Goal: Information Seeking & Learning: Check status

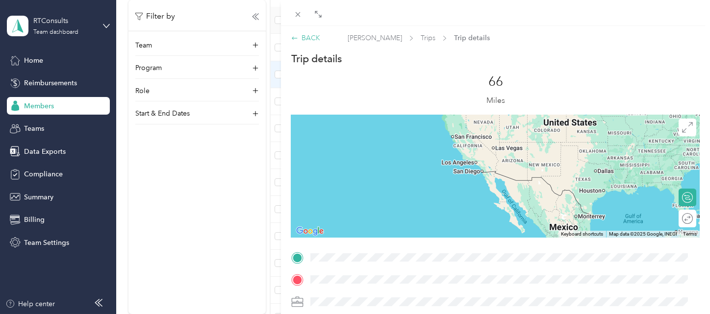
click at [312, 37] on div "BACK" at bounding box center [305, 38] width 29 height 10
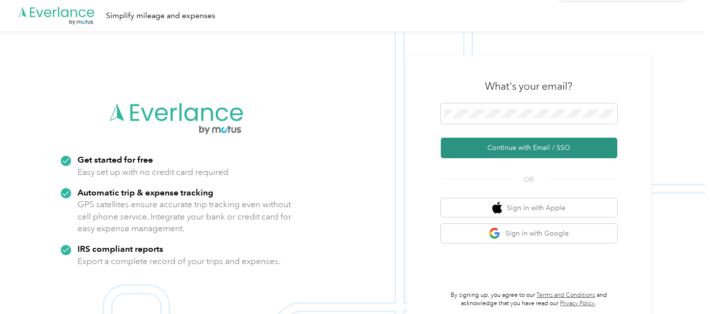
click at [529, 142] on button "Continue with Email / SSO" at bounding box center [529, 148] width 177 height 21
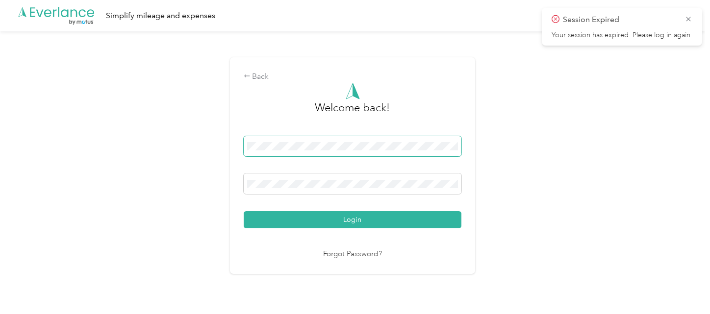
click at [244, 211] on button "Login" at bounding box center [353, 219] width 218 height 17
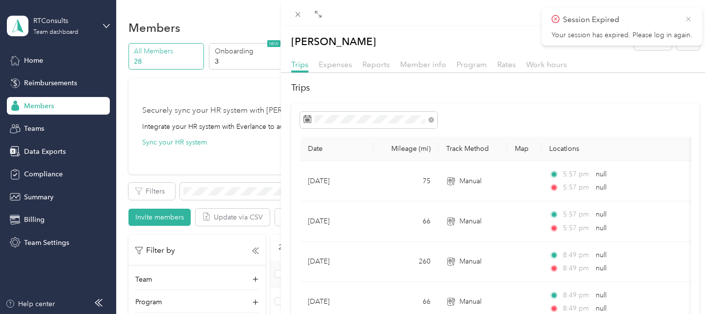
click at [690, 19] on icon at bounding box center [689, 19] width 8 height 9
click at [296, 16] on icon at bounding box center [298, 14] width 5 height 5
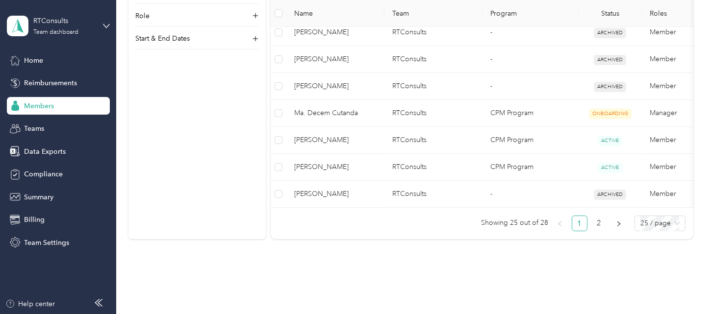
scroll to position [793, 0]
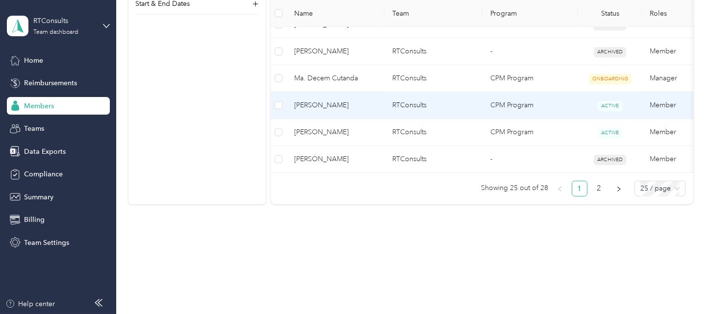
click at [331, 100] on span "[PERSON_NAME]" at bounding box center [335, 105] width 82 height 11
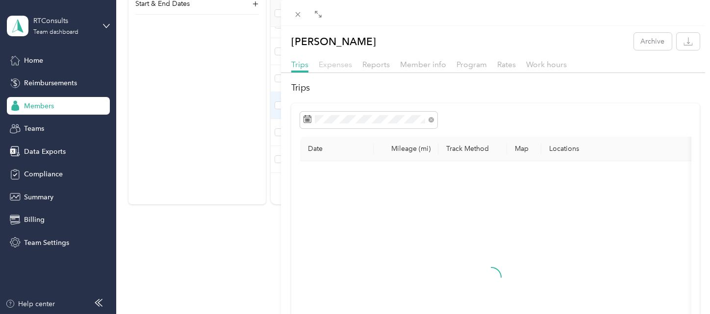
click at [344, 64] on span "Expenses" at bounding box center [335, 64] width 33 height 9
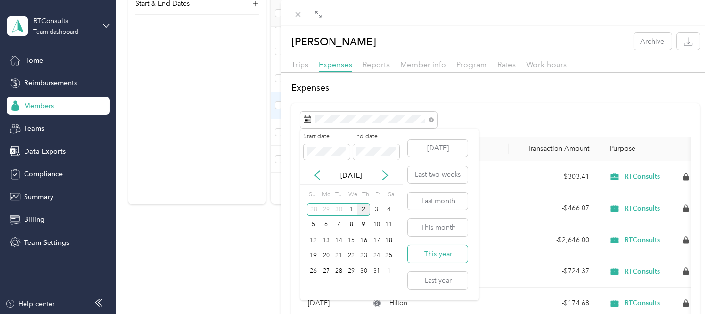
click at [443, 250] on button "This year" at bounding box center [438, 254] width 60 height 17
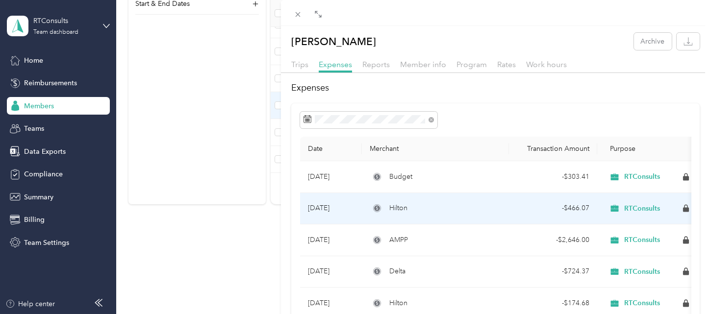
scroll to position [36, 0]
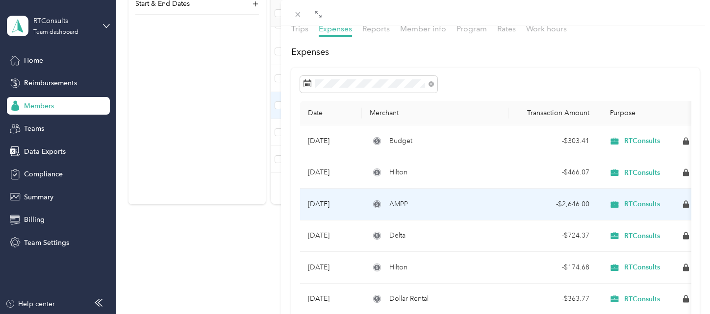
click at [431, 199] on div "AMPP" at bounding box center [435, 204] width 131 height 11
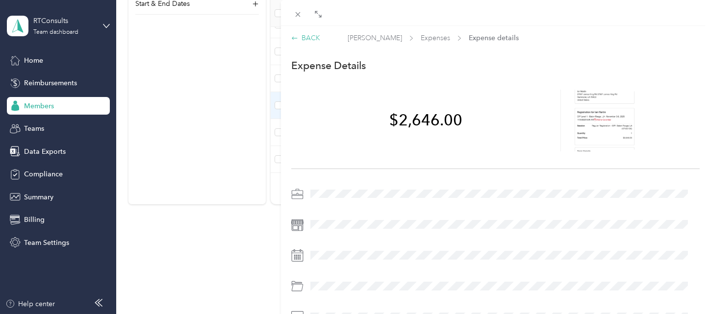
click at [305, 33] on div "BACK" at bounding box center [305, 38] width 29 height 10
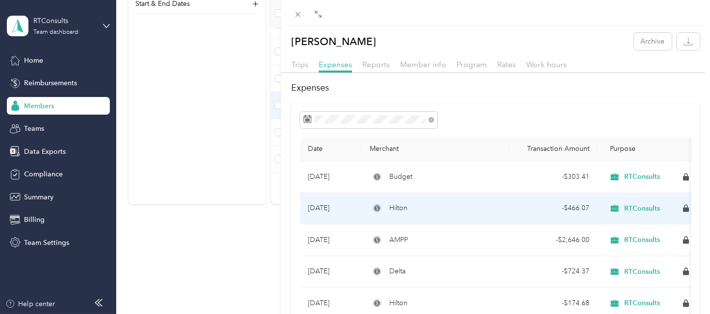
click at [465, 212] on div "Hilton" at bounding box center [435, 208] width 131 height 11
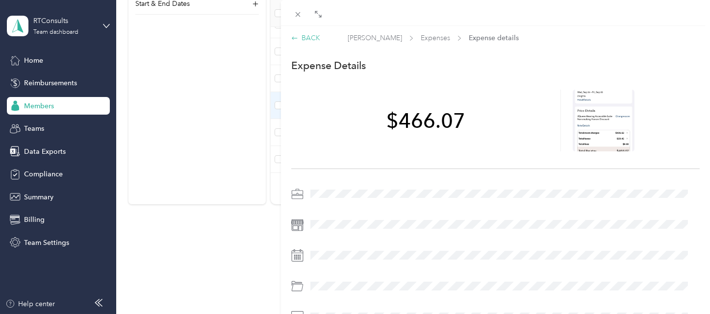
click at [310, 35] on div "BACK" at bounding box center [305, 38] width 29 height 10
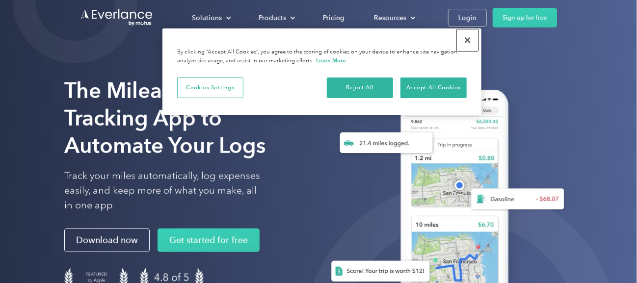
click at [469, 37] on button "Close" at bounding box center [468, 40] width 22 height 22
